Goal: Register for event/course

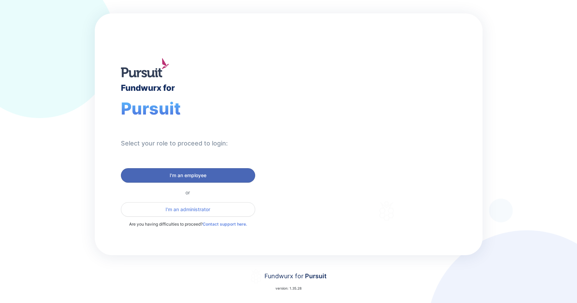
click at [189, 174] on span "I'm an employee" at bounding box center [188, 175] width 37 height 7
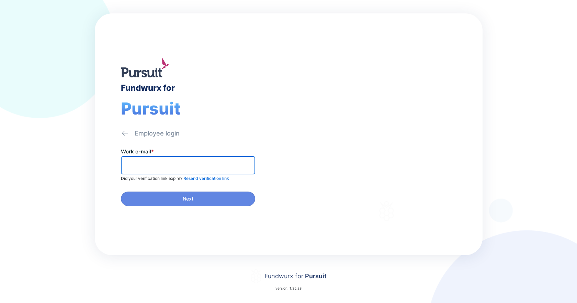
click at [187, 168] on input "text" at bounding box center [188, 165] width 128 height 11
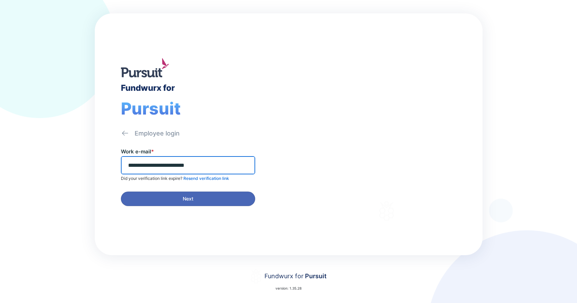
type input "**********"
click at [196, 197] on span "Next" at bounding box center [187, 198] width 125 height 7
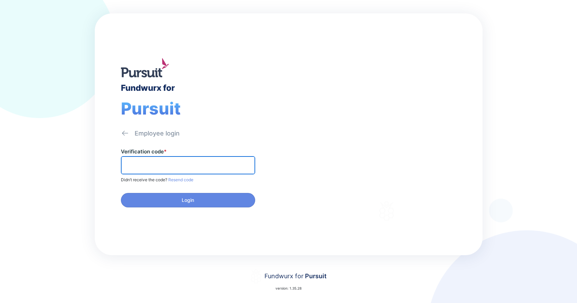
click at [169, 167] on input "text" at bounding box center [188, 165] width 128 height 11
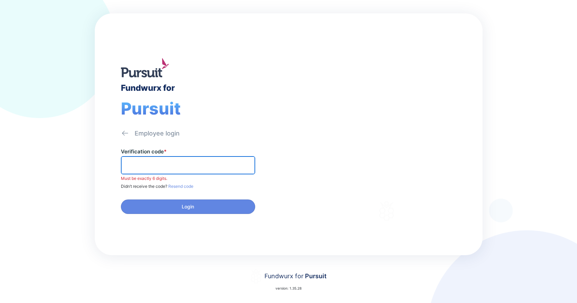
click at [143, 163] on input "text" at bounding box center [188, 165] width 128 height 11
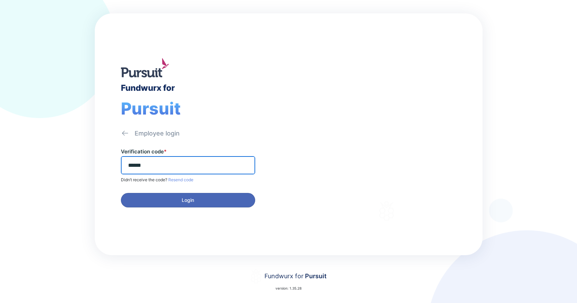
type input "******"
click at [174, 206] on button "Login" at bounding box center [188, 200] width 134 height 14
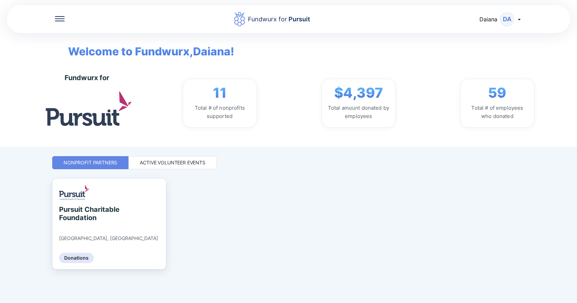
click at [557, 80] on div "11 Total # of nonprofits supported $4,397 Total amount donated by employees 59 …" at bounding box center [358, 103] width 409 height 49
click at [392, 162] on div "Nonprofit Partners Active Volunteer Events" at bounding box center [288, 162] width 473 height 13
click at [223, 111] on div "Total # of nonprofits supported" at bounding box center [220, 112] width 63 height 16
click at [177, 162] on div "Active Volunteer Events" at bounding box center [173, 162] width 66 height 7
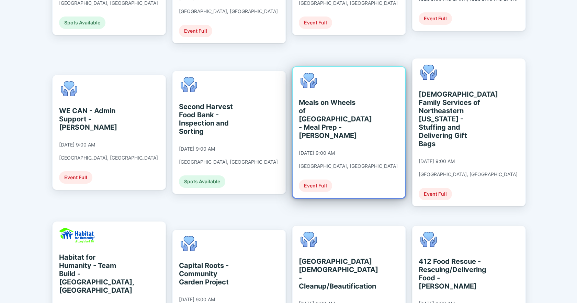
scroll to position [309, 0]
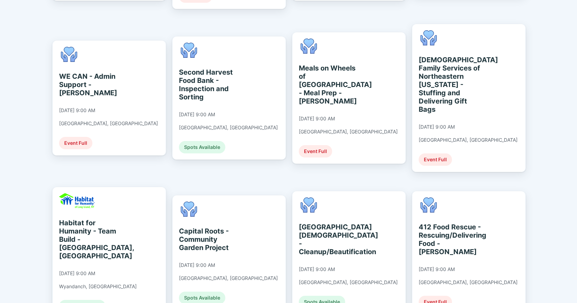
drag, startPoint x: 564, startPoint y: 115, endPoint x: 567, endPoint y: 116, distance: 3.6
click at [569, 117] on div "Fundwurx for Pursuit Daiana DA Welcome to Fundwurx, Daiana ! Fundwurx for 11 To…" at bounding box center [288, 151] width 577 height 303
drag, startPoint x: 558, startPoint y: 150, endPoint x: 556, endPoint y: 158, distance: 8.8
click at [558, 157] on div "Fundwurx for Pursuit Daiana DA Welcome to Fundwurx, Daiana ! Fundwurx for 11 To…" at bounding box center [288, 151] width 577 height 303
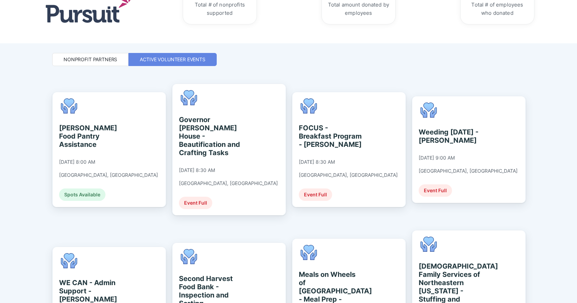
scroll to position [0, 0]
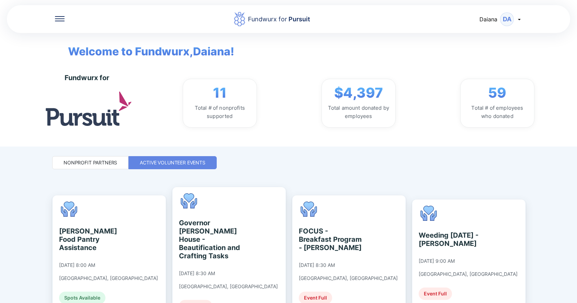
drag, startPoint x: 409, startPoint y: 41, endPoint x: 396, endPoint y: 41, distance: 13.4
click at [408, 40] on div "Welcome to Fundwurx, Daiana !" at bounding box center [289, 46] width 462 height 27
click at [565, 93] on div "Fundwurx for 11 Total # of nonprofits supported $4,397 Total amount donated by …" at bounding box center [314, 103] width 526 height 87
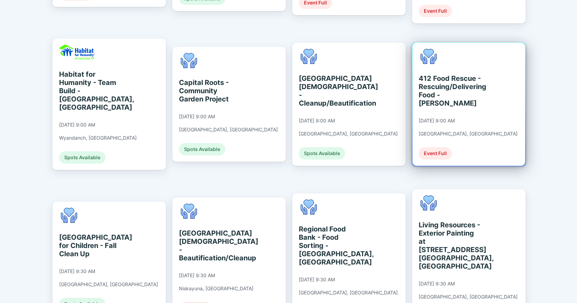
scroll to position [481, 0]
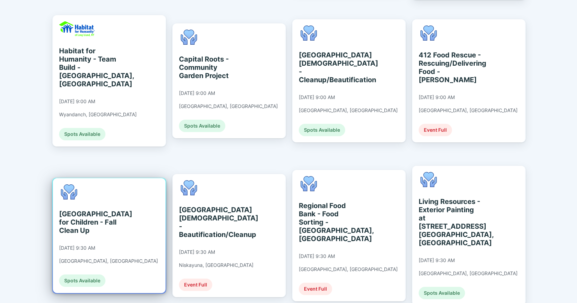
click at [85, 274] on div "Spots Available" at bounding box center [82, 280] width 46 height 12
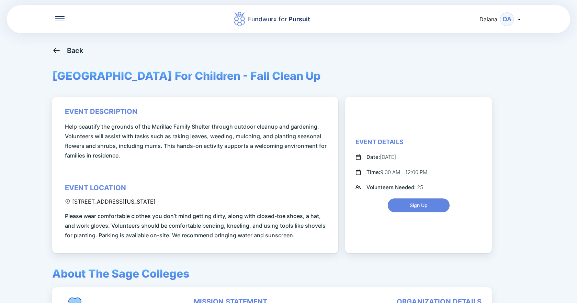
drag, startPoint x: 568, startPoint y: 87, endPoint x: 564, endPoint y: 90, distance: 5.9
click at [566, 90] on div "Fundwurx for Pursuit Daiana DA Back [GEOGRAPHIC_DATA] For Children - Fall Clean…" at bounding box center [288, 151] width 577 height 303
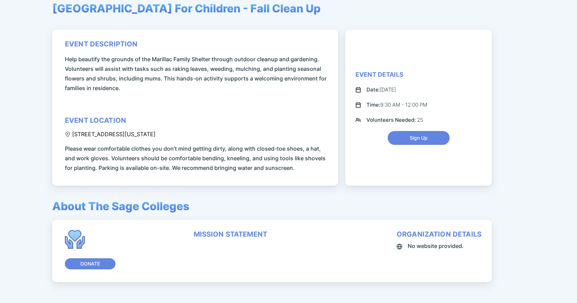
scroll to position [69, 0]
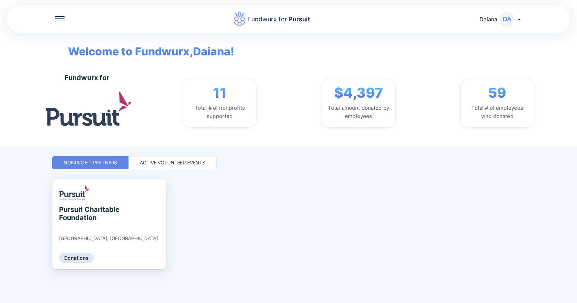
click at [177, 161] on div "Active Volunteer Events" at bounding box center [173, 162] width 66 height 7
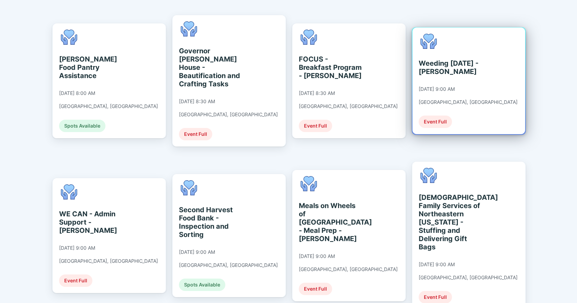
scroll to position [206, 0]
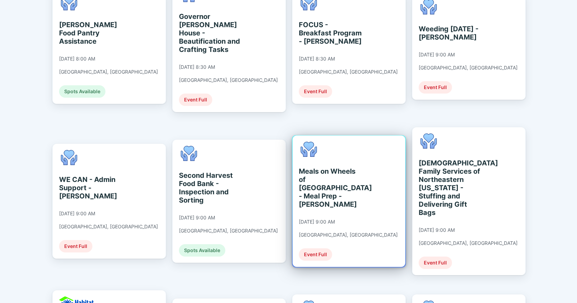
click at [309, 248] on div "Event Full" at bounding box center [315, 254] width 33 height 12
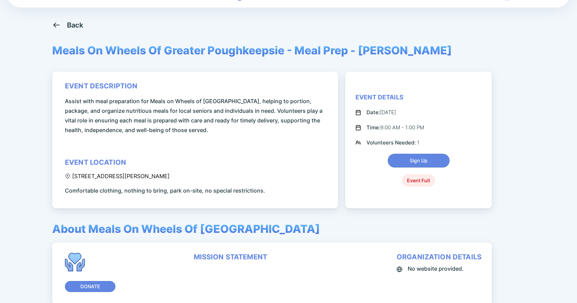
scroll to position [35, 0]
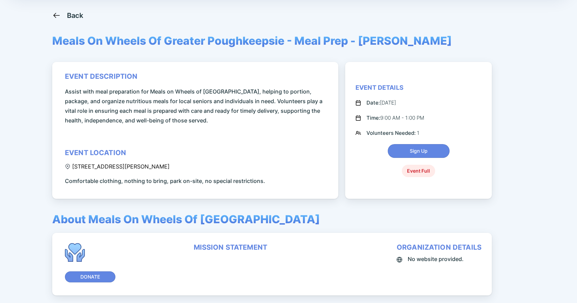
click at [420, 172] on div "Event Full" at bounding box center [418, 171] width 33 height 12
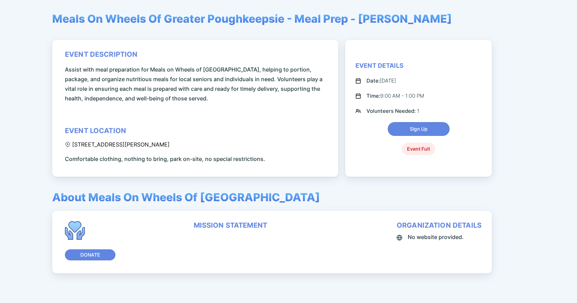
scroll to position [69, 0]
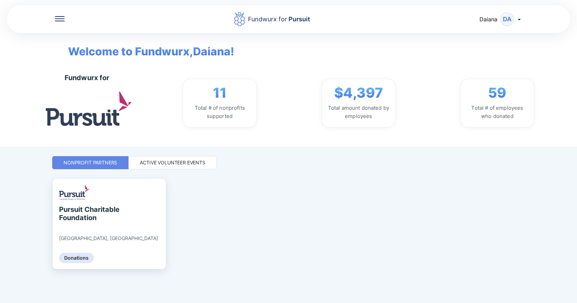
click at [163, 161] on div "Active Volunteer Events" at bounding box center [173, 162] width 66 height 7
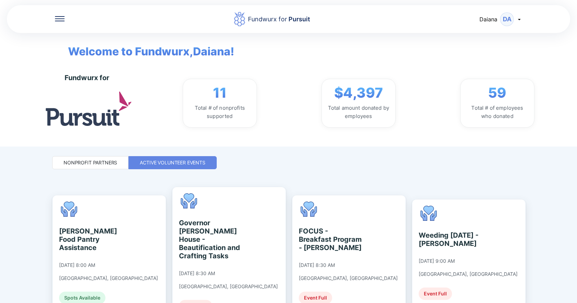
click at [536, 61] on div "Fundwurx for 11 Total # of nonprofits supported $4,397 Total amount donated by …" at bounding box center [314, 103] width 526 height 87
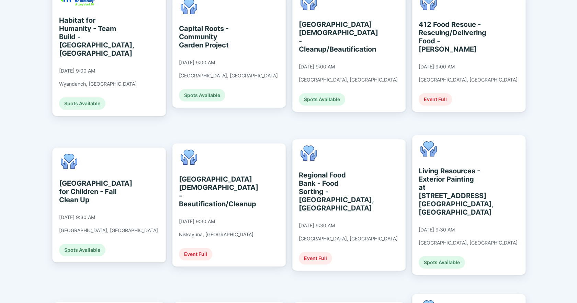
scroll to position [515, 0]
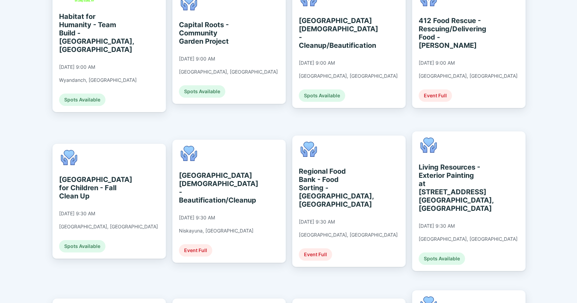
click at [556, 144] on div "Fundwurx for Pursuit Daiana DA Welcome to Fundwurx, Daiana ! Fundwurx for 11 To…" at bounding box center [288, 151] width 577 height 303
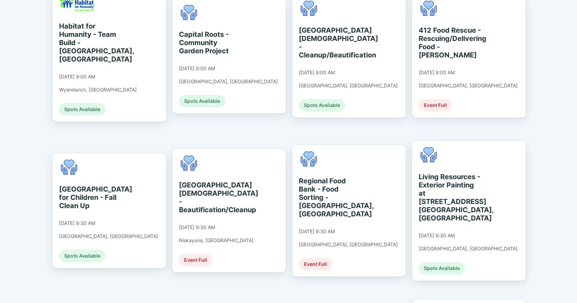
scroll to position [492, 0]
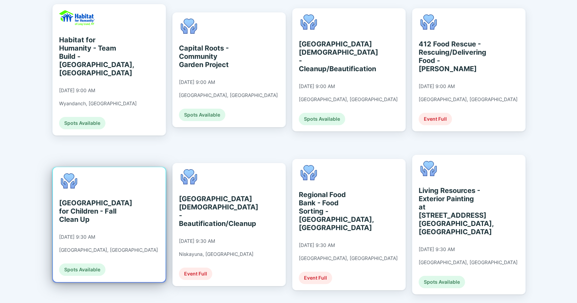
click at [75, 199] on div "[GEOGRAPHIC_DATA] for Children - Fall Clean Up" at bounding box center [90, 211] width 63 height 25
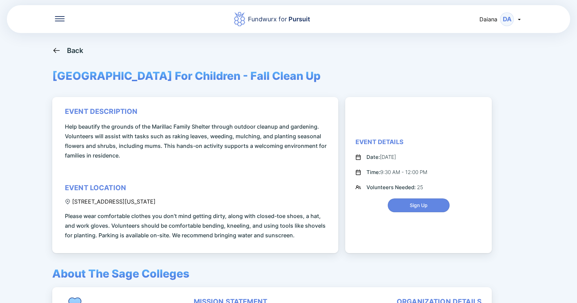
scroll to position [34, 0]
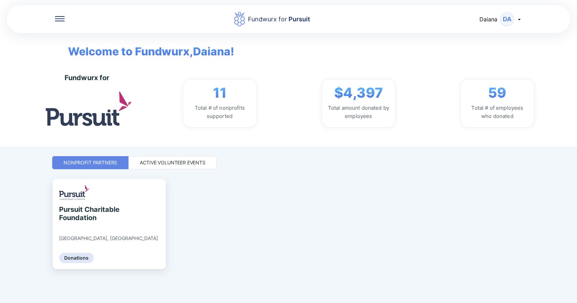
click at [186, 165] on div "Active Volunteer Events" at bounding box center [173, 162] width 66 height 7
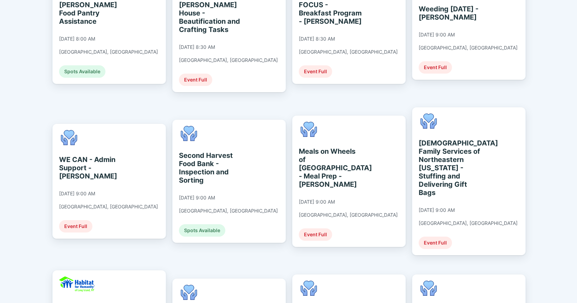
scroll to position [227, 0]
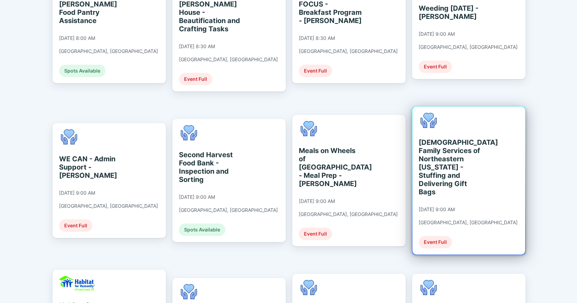
click at [440, 165] on div "[DEMOGRAPHIC_DATA] Family Services of Northeastern [US_STATE] - Stuffing and De…" at bounding box center [450, 167] width 63 height 58
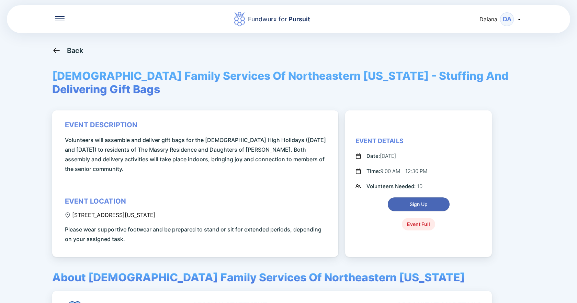
click at [419, 201] on span "Sign Up" at bounding box center [419, 204] width 18 height 7
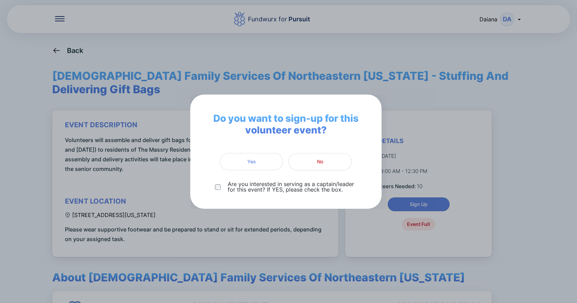
click at [266, 161] on span "Yes" at bounding box center [251, 161] width 54 height 7
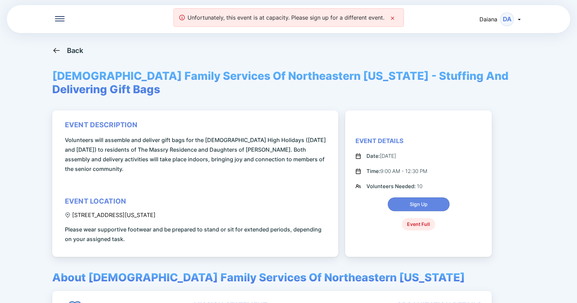
click at [393, 17] on icon at bounding box center [392, 17] width 5 height 5
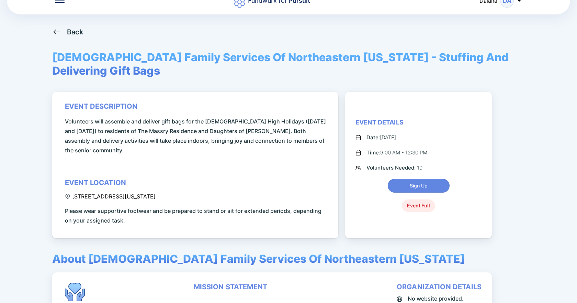
scroll to position [34, 0]
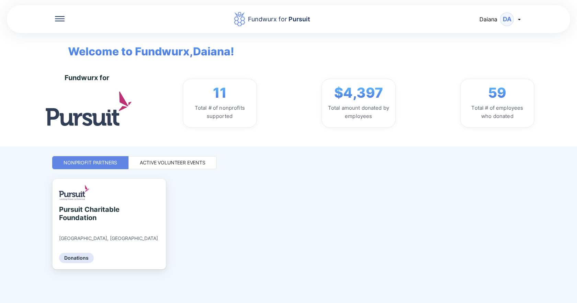
click at [190, 163] on div "Active Volunteer Events" at bounding box center [173, 162] width 66 height 7
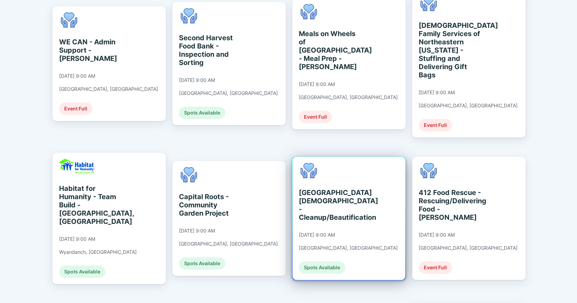
scroll to position [481, 0]
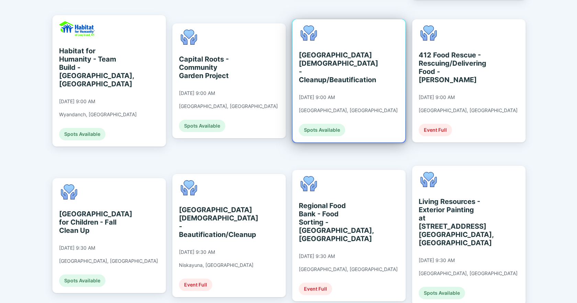
click at [320, 124] on div "Spots Available" at bounding box center [322, 130] width 46 height 12
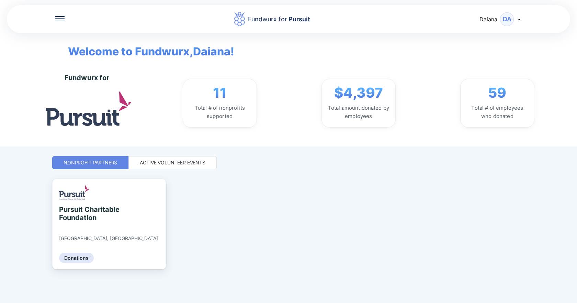
click at [191, 166] on div "Active Volunteer Events" at bounding box center [172, 162] width 88 height 13
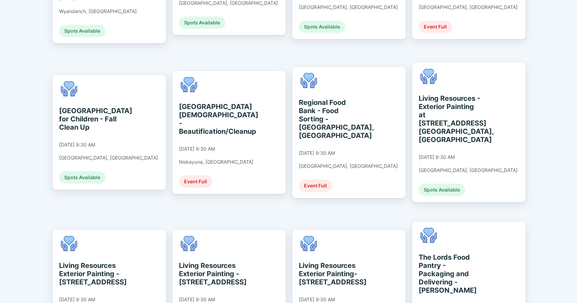
scroll to position [618, 0]
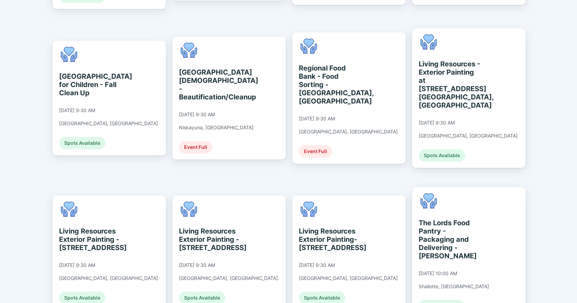
click at [555, 230] on div "Fundwurx for Pursuit Daiana DA Welcome to Fundwurx, Daiana ! Fundwurx for 11 To…" at bounding box center [288, 151] width 577 height 303
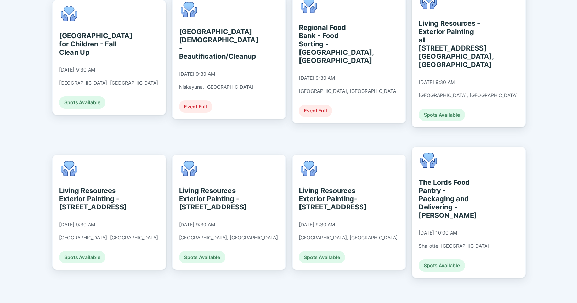
scroll to position [659, 0]
click at [540, 217] on div "Fundwurx for Pursuit Daiana DA Welcome to Fundwurx, Daiana ! Fundwurx for 11 To…" at bounding box center [288, 151] width 577 height 303
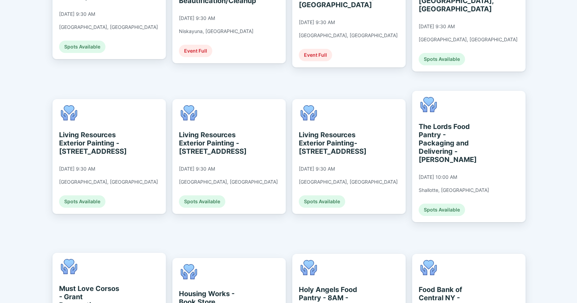
scroll to position [749, 0]
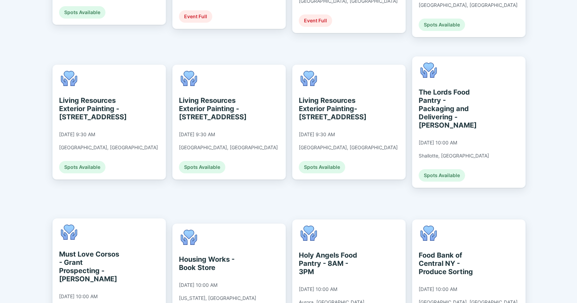
click at [568, 145] on div "Fundwurx for Pursuit Daiana DA Welcome to Fundwurx, Daiana ! Fundwurx for 11 To…" at bounding box center [288, 151] width 577 height 303
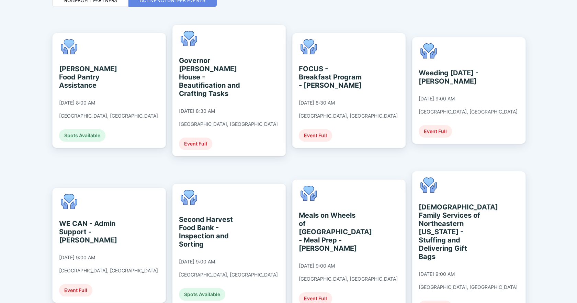
scroll to position [176, 0]
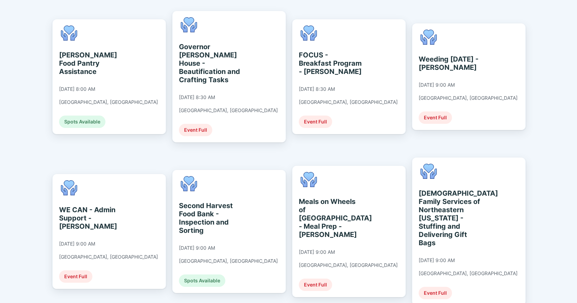
click at [561, 50] on div "Fundwurx for Pursuit Daiana DA Welcome to Fundwurx, Daiana ! Fundwurx for 11 To…" at bounding box center [288, 151] width 577 height 303
click at [569, 151] on div "Fundwurx for Pursuit Daiana DA Welcome to Fundwurx, Daiana ! Fundwurx for 11 To…" at bounding box center [288, 151] width 577 height 303
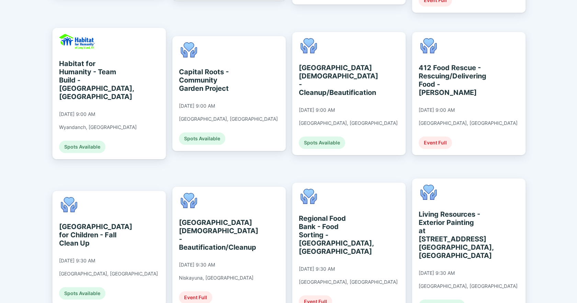
scroll to position [481, 0]
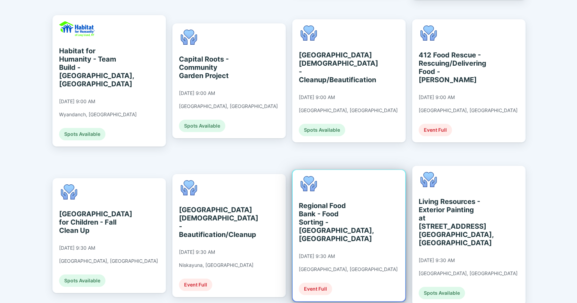
click at [314, 282] on div "Event Full" at bounding box center [315, 288] width 33 height 12
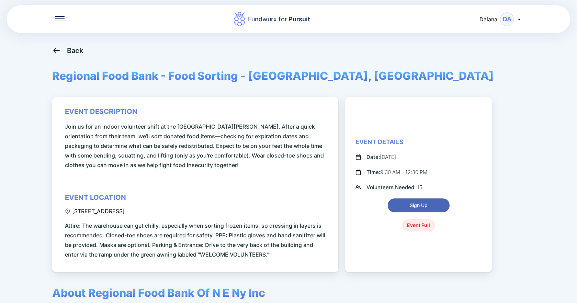
click at [415, 203] on span "Sign Up" at bounding box center [419, 205] width 18 height 7
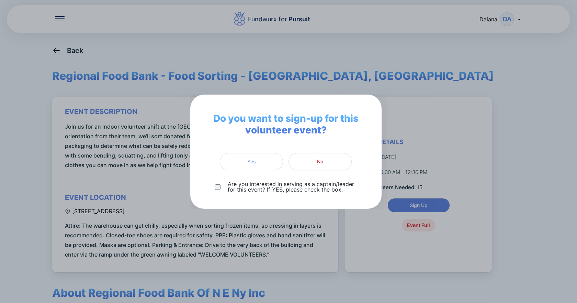
drag, startPoint x: 267, startPoint y: 160, endPoint x: 253, endPoint y: 177, distance: 21.5
click at [253, 177] on div "Do you want to sign-up for this volunteer event? Yes No Are you interested in s…" at bounding box center [285, 151] width 191 height 114
click at [269, 160] on span "Yes" at bounding box center [251, 161] width 54 height 7
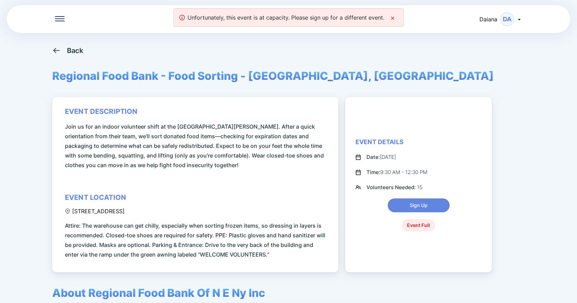
click at [393, 17] on icon at bounding box center [392, 17] width 5 height 5
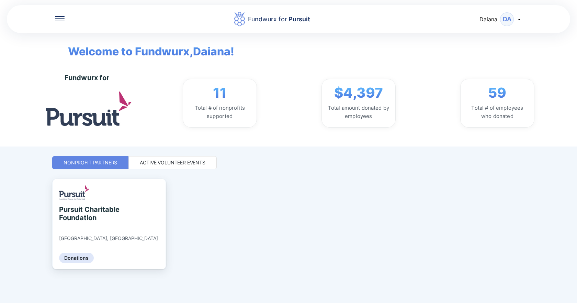
click at [183, 163] on div "Active Volunteer Events" at bounding box center [173, 162] width 66 height 7
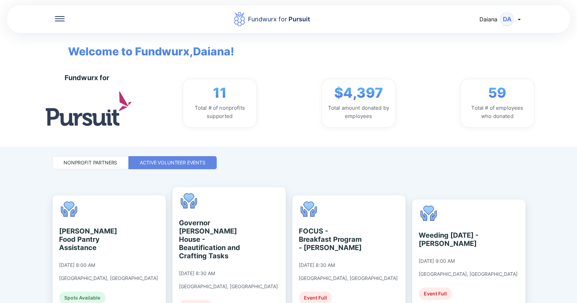
click at [556, 75] on div "Fundwurx for 11 Total # of nonprofits supported $4,397 Total amount donated by …" at bounding box center [314, 103] width 499 height 59
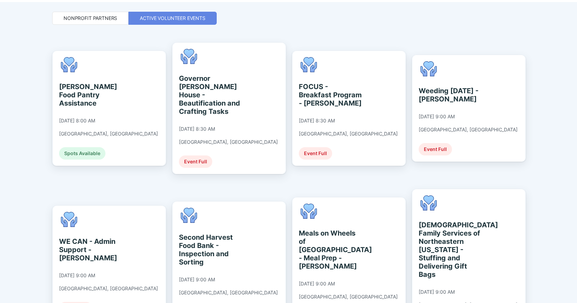
scroll to position [103, 0]
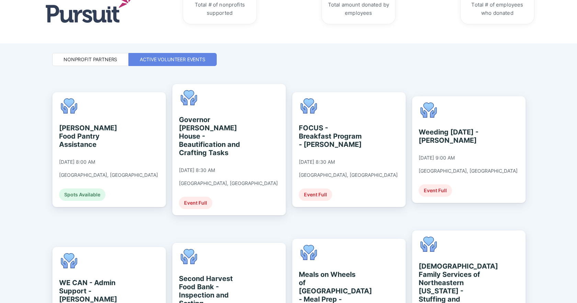
click at [577, 92] on div "Fundwurx for Pursuit Daiana DA Welcome to Fundwurx, Daiana ! Fundwurx for 11 To…" at bounding box center [288, 151] width 577 height 303
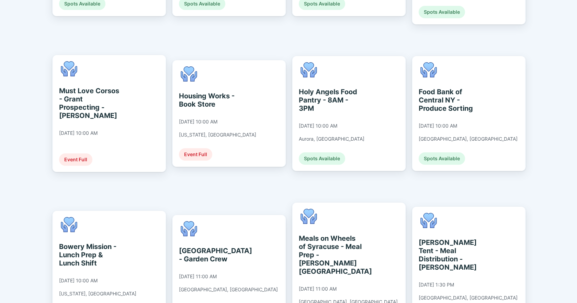
scroll to position [914, 0]
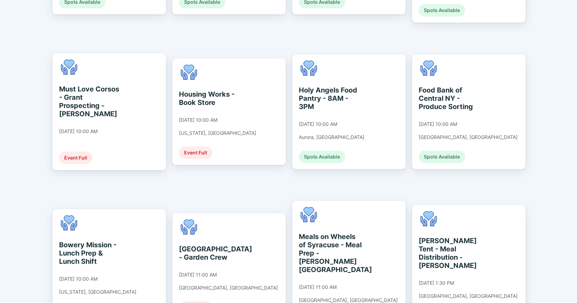
click at [573, 85] on div "Fundwurx for Pursuit Daiana DA Welcome to Fundwurx, Daiana ! Fundwurx for 11 To…" at bounding box center [288, 151] width 577 height 303
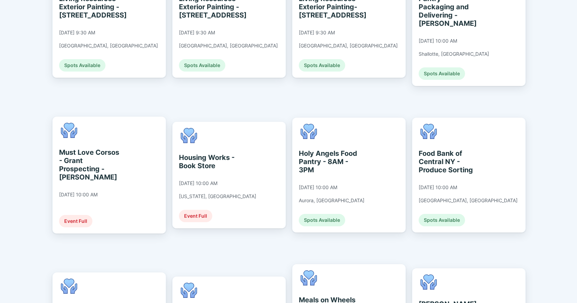
scroll to position [845, 0]
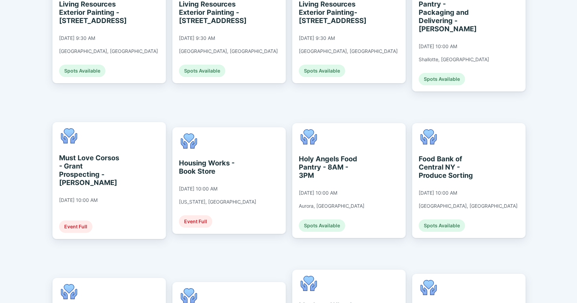
click at [556, 111] on div "Fundwurx for Pursuit Daiana DA Welcome to Fundwurx, Daiana ! Fundwurx for 11 To…" at bounding box center [288, 151] width 577 height 303
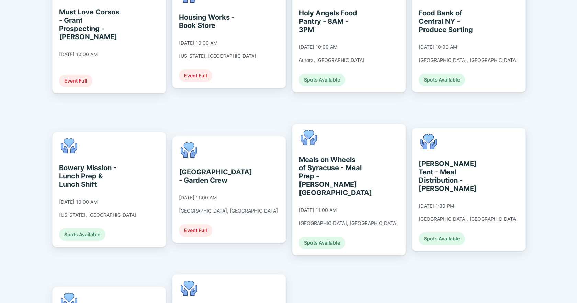
scroll to position [982, 0]
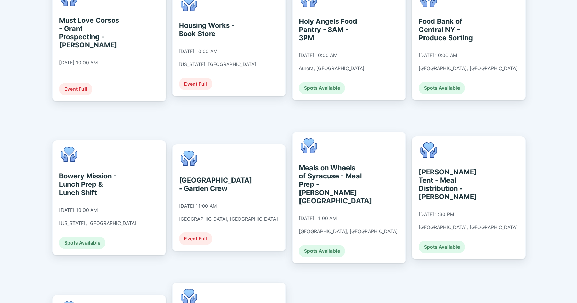
click at [562, 224] on div "Fundwurx for Pursuit Daiana DA Welcome to Fundwurx, Daiana ! Fundwurx for 11 To…" at bounding box center [288, 151] width 577 height 303
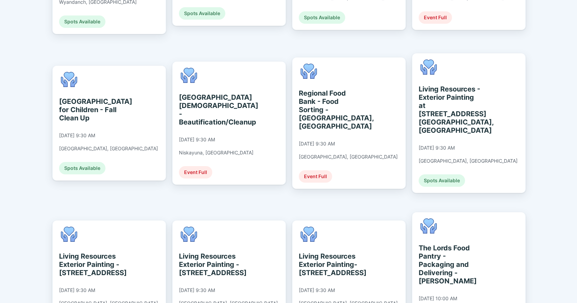
scroll to position [584, 0]
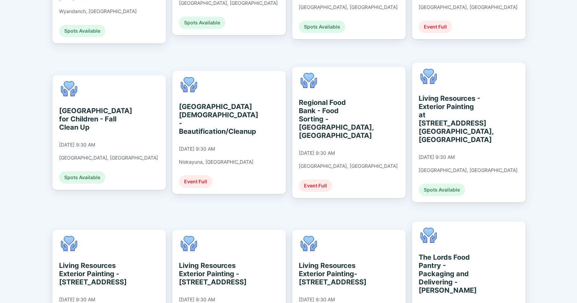
click at [566, 124] on div "Fundwurx for Pursuit Daiana DA Welcome to Fundwurx, Daiana ! Fundwurx for 11 To…" at bounding box center [288, 151] width 577 height 303
click at [572, 131] on div "Fundwurx for Pursuit Daiana DA Welcome to Fundwurx, Daiana ! Fundwurx for 11 To…" at bounding box center [288, 151] width 577 height 303
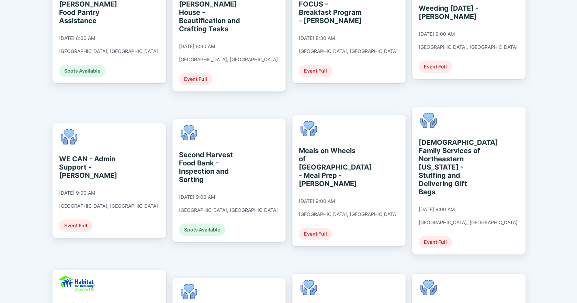
scroll to position [240, 0]
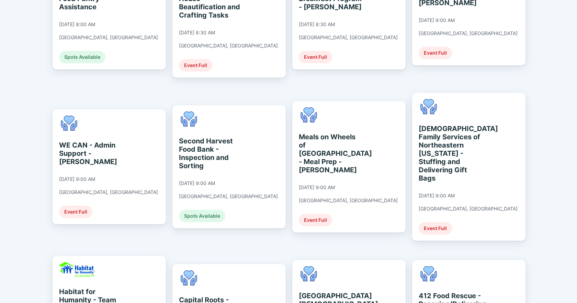
click at [548, 143] on div "Fundwurx for Pursuit Daiana DA Welcome to Fundwurx, Daiana ! Fundwurx for 11 To…" at bounding box center [288, 151] width 577 height 303
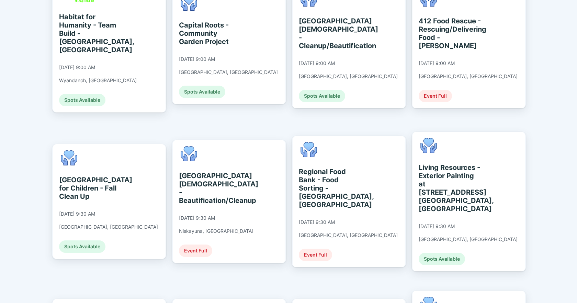
scroll to position [515, 0]
click at [557, 107] on div "Fundwurx for Pursuit Daiana DA Welcome to Fundwurx, Daiana ! Fundwurx for 11 To…" at bounding box center [288, 151] width 577 height 303
click at [563, 159] on div "Fundwurx for Pursuit Daiana DA Welcome to Fundwurx, Daiana ! Fundwurx for 11 To…" at bounding box center [288, 151] width 577 height 303
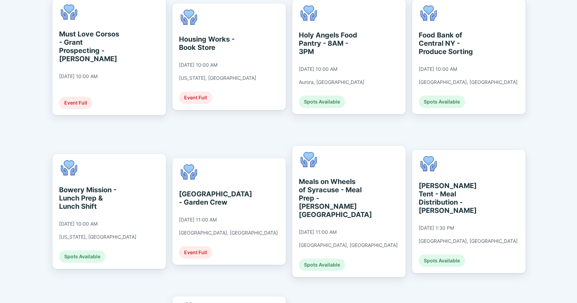
scroll to position [982, 0]
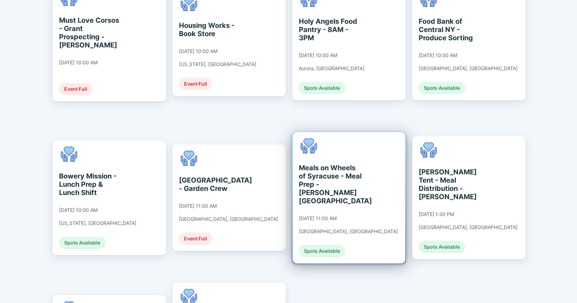
click at [321, 245] on div "Spots Available" at bounding box center [322, 251] width 46 height 12
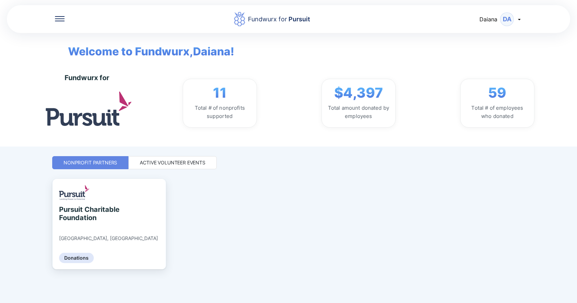
click at [174, 163] on div "Active Volunteer Events" at bounding box center [173, 162] width 66 height 7
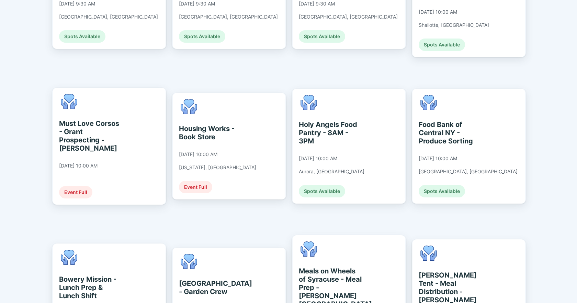
scroll to position [893, 0]
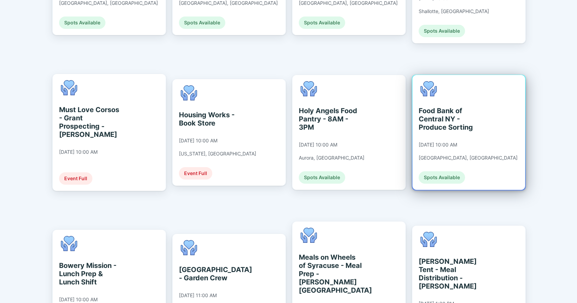
click at [440, 171] on div "Spots Available" at bounding box center [442, 177] width 46 height 12
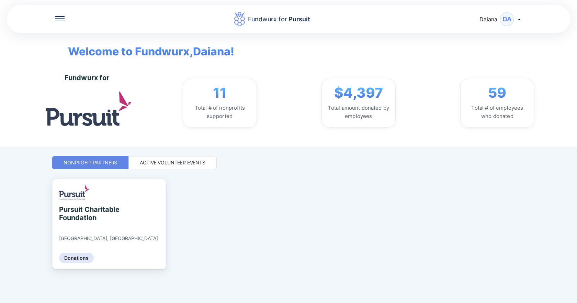
click at [169, 161] on div "Active Volunteer Events" at bounding box center [173, 162] width 66 height 7
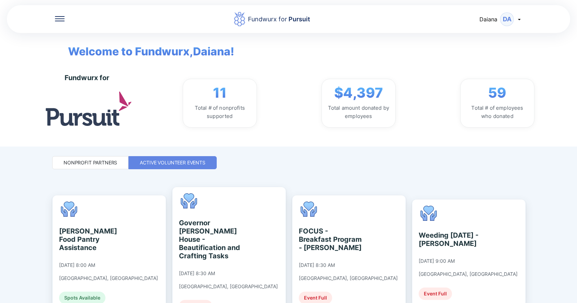
click at [560, 56] on div "Fundwurx for Pursuit Daiana DA Welcome to Fundwurx, Daiana ! Fundwurx for 11 To…" at bounding box center [288, 73] width 577 height 146
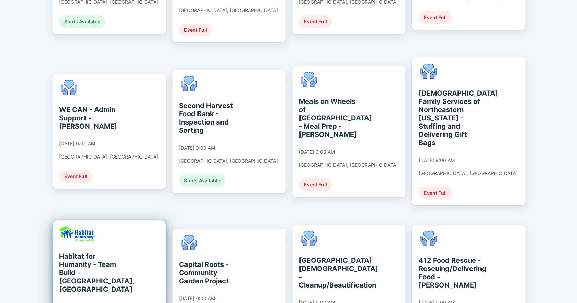
scroll to position [275, 0]
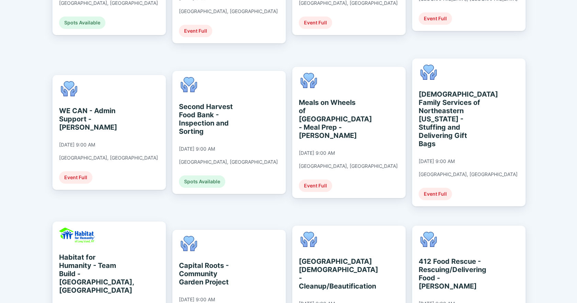
click at [551, 83] on div "Fundwurx for Pursuit Daiana DA Welcome to Fundwurx, Daiana ! Fundwurx for 11 To…" at bounding box center [288, 151] width 577 height 303
click at [557, 108] on div "Fundwurx for Pursuit Daiana DA Welcome to Fundwurx, Daiana ! Fundwurx for 11 To…" at bounding box center [288, 151] width 577 height 303
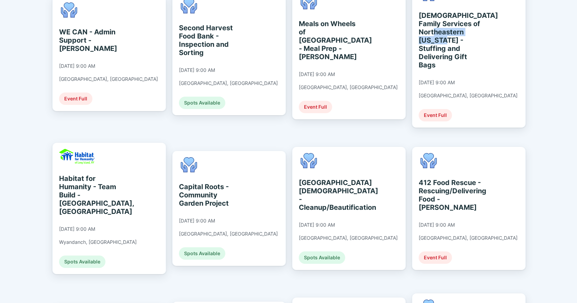
scroll to position [550, 0]
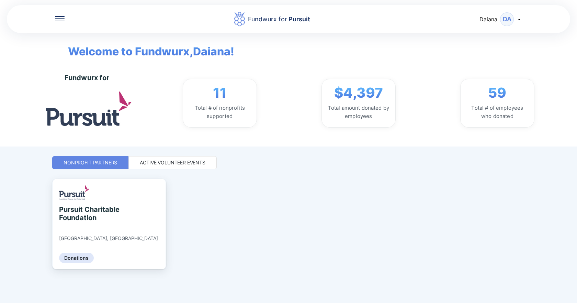
click at [193, 160] on div "Active Volunteer Events" at bounding box center [173, 162] width 66 height 7
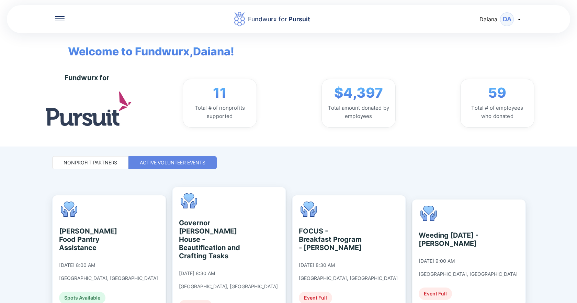
click at [84, 162] on div "Nonprofit Partners" at bounding box center [91, 162] width 54 height 7
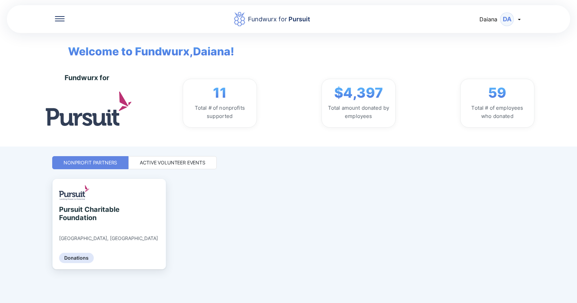
click at [157, 161] on div "Active Volunteer Events" at bounding box center [173, 162] width 66 height 7
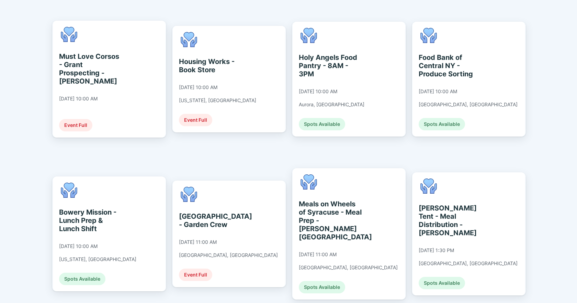
scroll to position [948, 0]
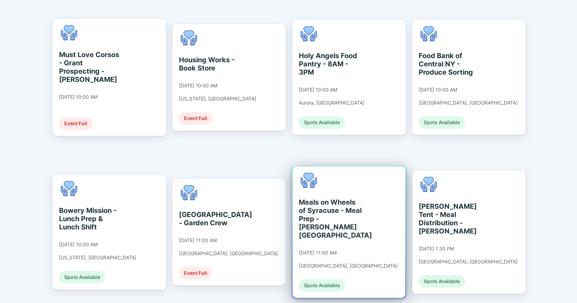
click at [327, 198] on div "Meals on Wheels of Syracuse - Meal Prep - [PERSON_NAME][GEOGRAPHIC_DATA]" at bounding box center [330, 218] width 63 height 41
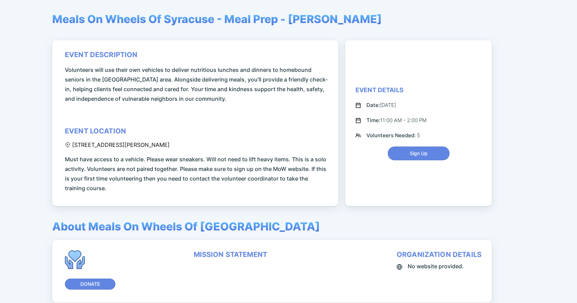
scroll to position [69, 0]
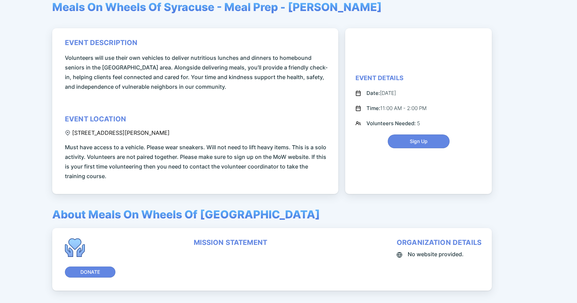
click at [536, 128] on div "Fundwurx for Pursuit Daiana DA Back Meals On Wheels Of Syracuse - Meal Prep - […" at bounding box center [288, 151] width 577 height 303
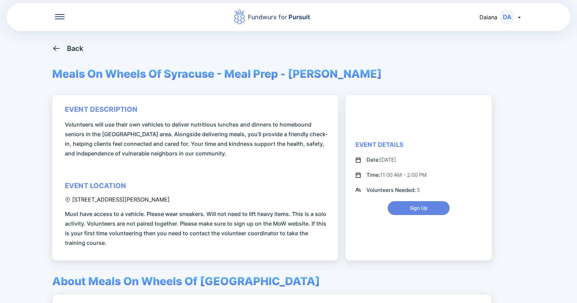
scroll to position [0, 0]
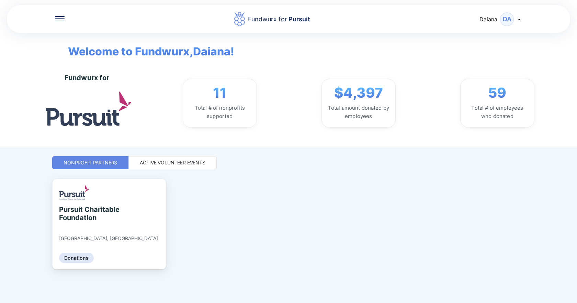
click at [192, 160] on div "Active Volunteer Events" at bounding box center [173, 162] width 66 height 7
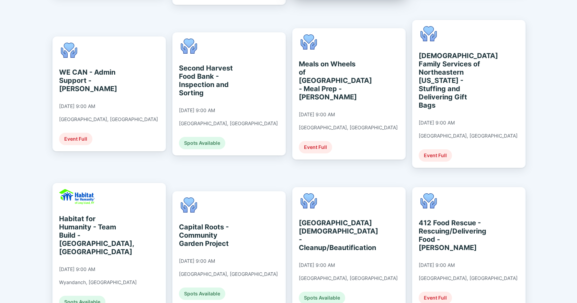
scroll to position [300, 0]
